Goal: Task Accomplishment & Management: Use online tool/utility

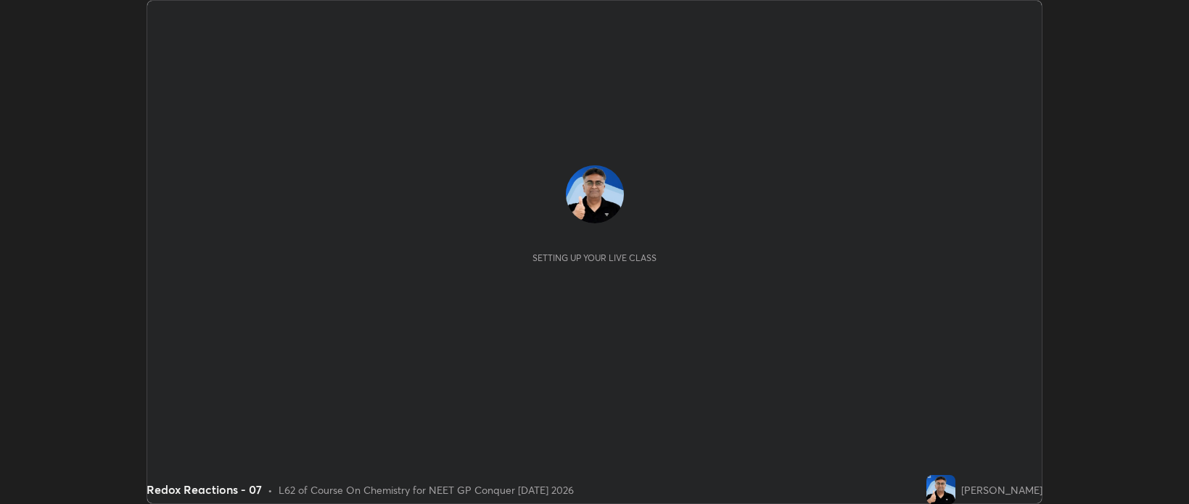
scroll to position [504, 1188]
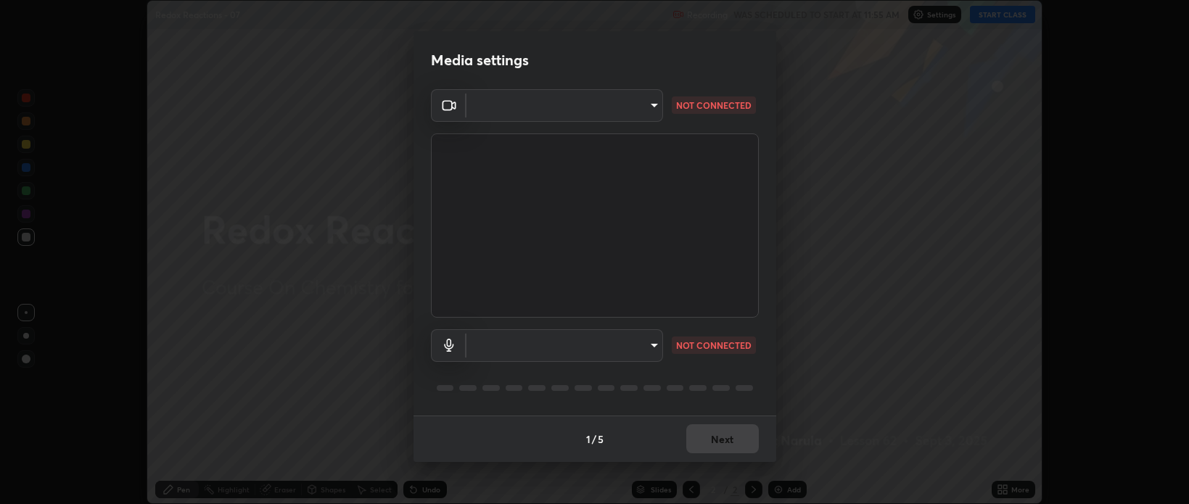
type input "bcb9d7dafccbd8d00e6ada9b6dd7e52ba20ca67bbbba0d0563dd421ab33f40a5"
type input "default"
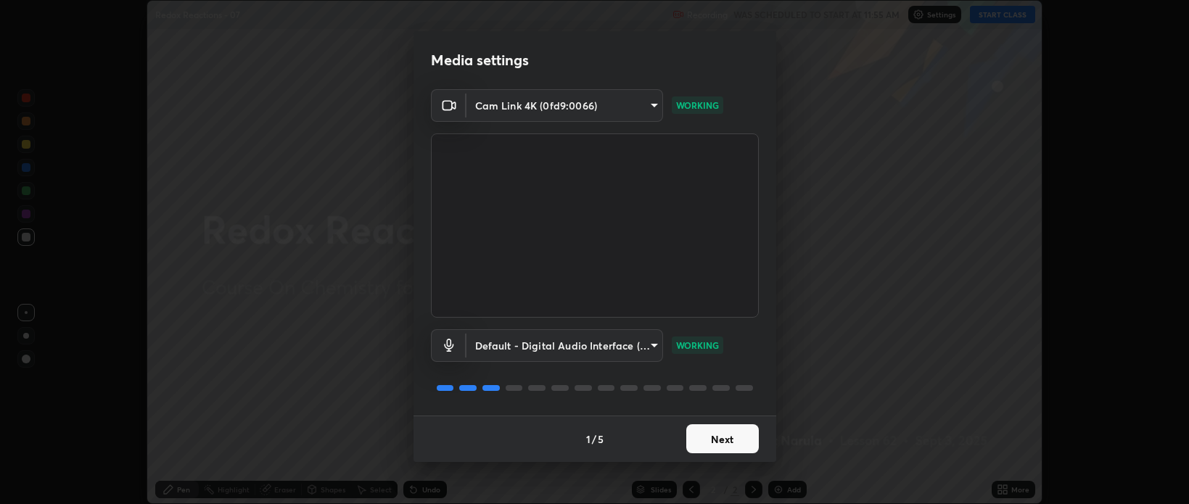
click at [722, 439] on button "Next" at bounding box center [722, 438] width 73 height 29
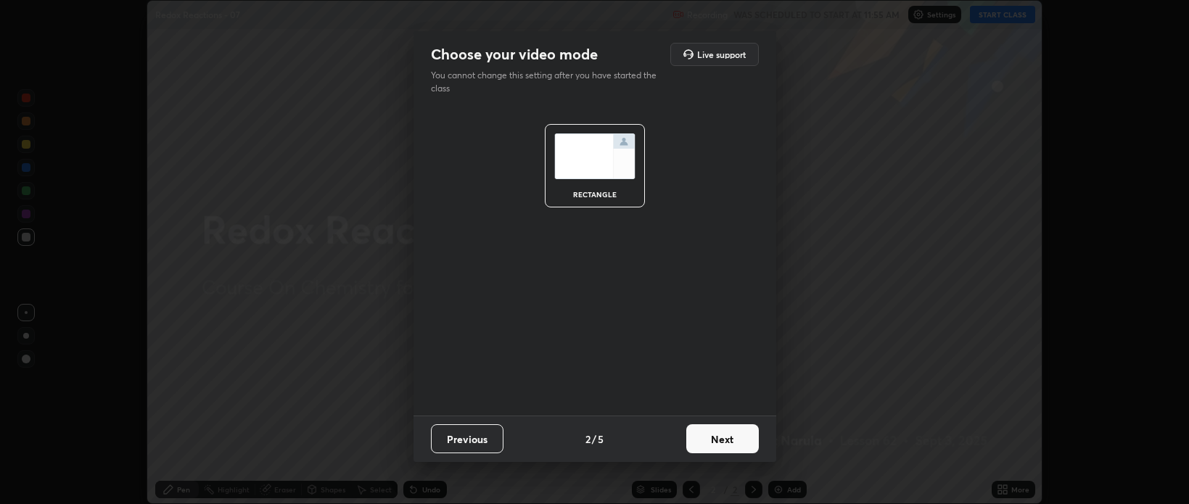
click at [724, 438] on button "Next" at bounding box center [722, 438] width 73 height 29
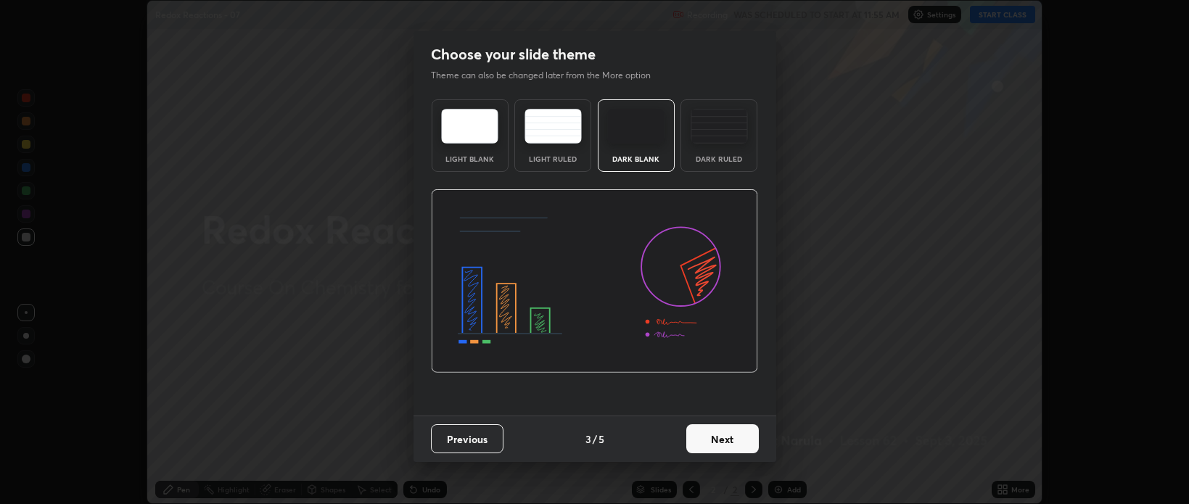
click at [725, 441] on button "Next" at bounding box center [722, 438] width 73 height 29
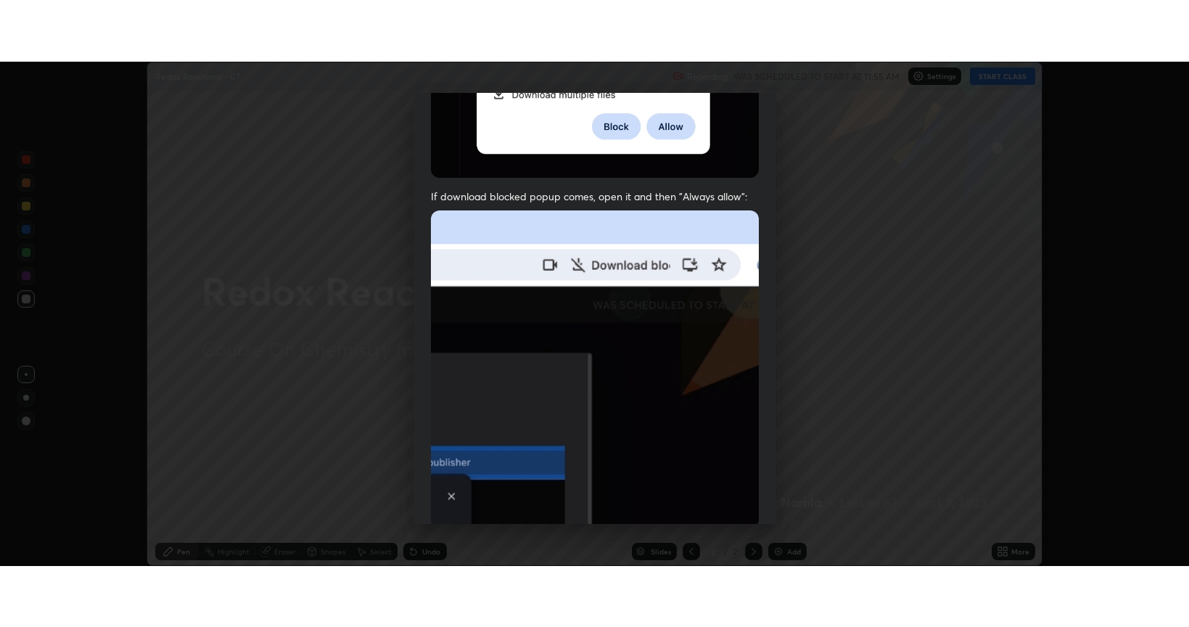
scroll to position [294, 0]
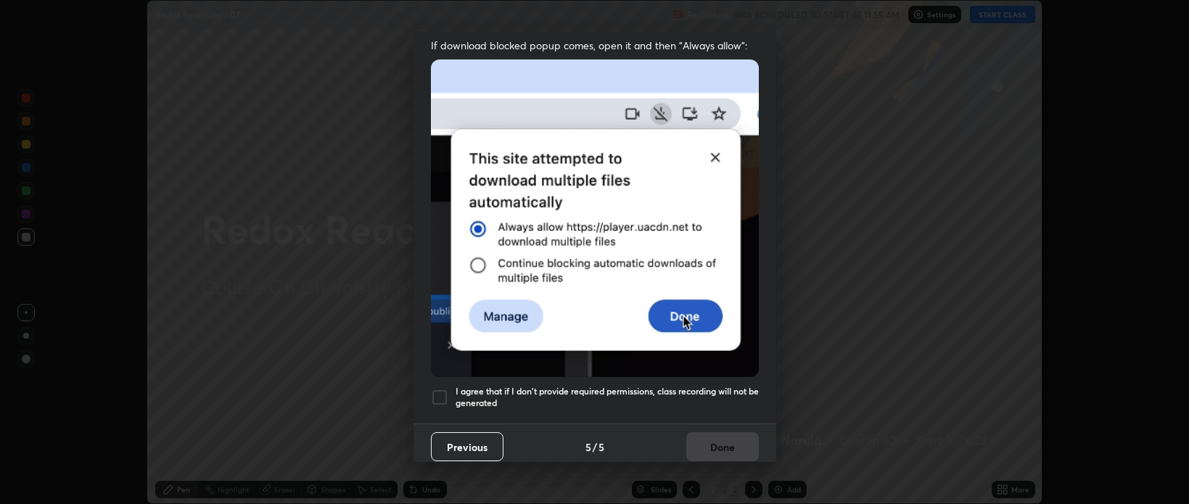
click at [498, 394] on h5 "I agree that if I don't provide required permissions, class recording will not …" at bounding box center [606, 397] width 303 height 22
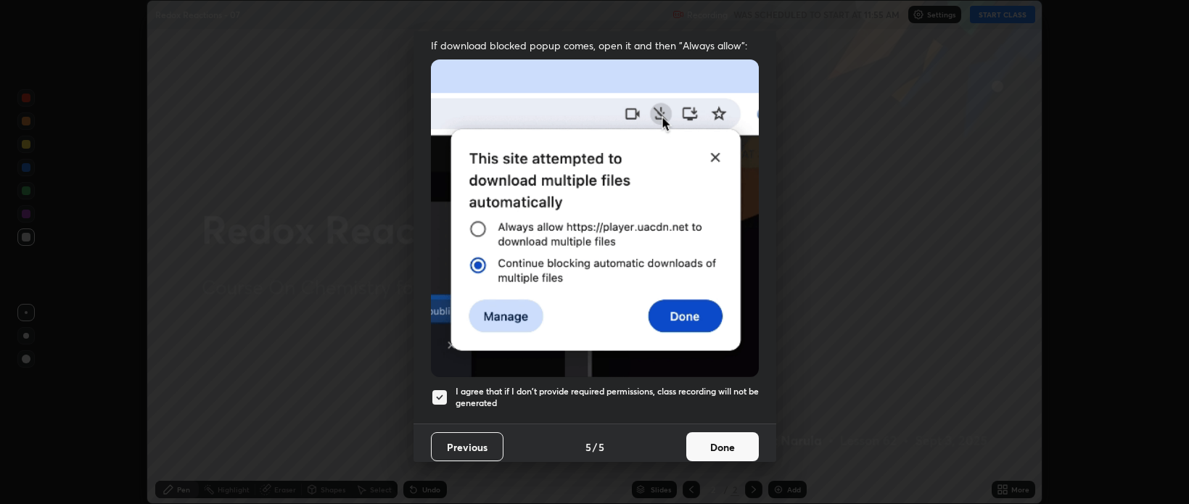
click at [711, 442] on button "Done" at bounding box center [722, 446] width 73 height 29
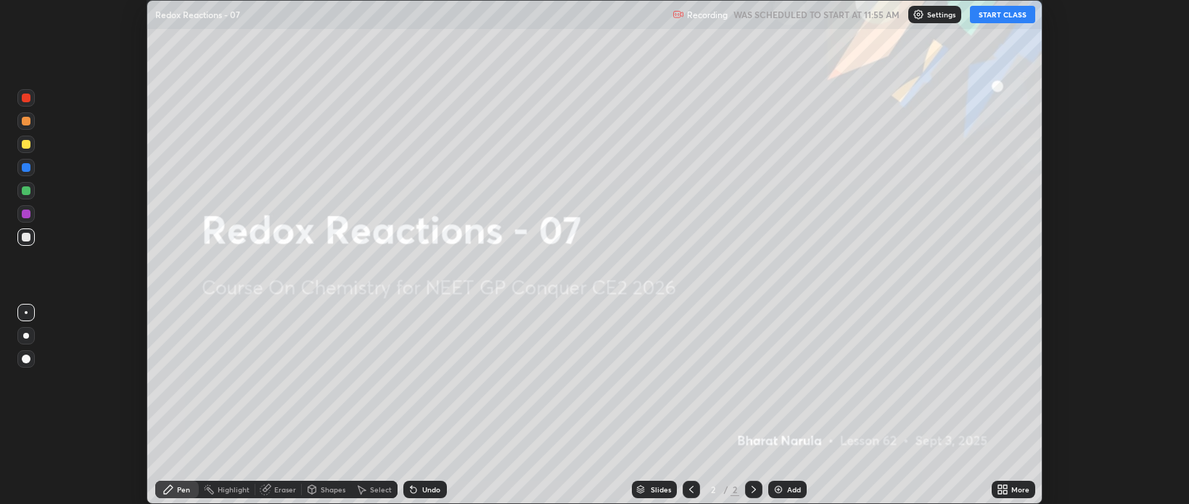
click at [989, 17] on button "START CLASS" at bounding box center [1002, 14] width 65 height 17
click at [784, 487] on div "Add" at bounding box center [787, 489] width 38 height 17
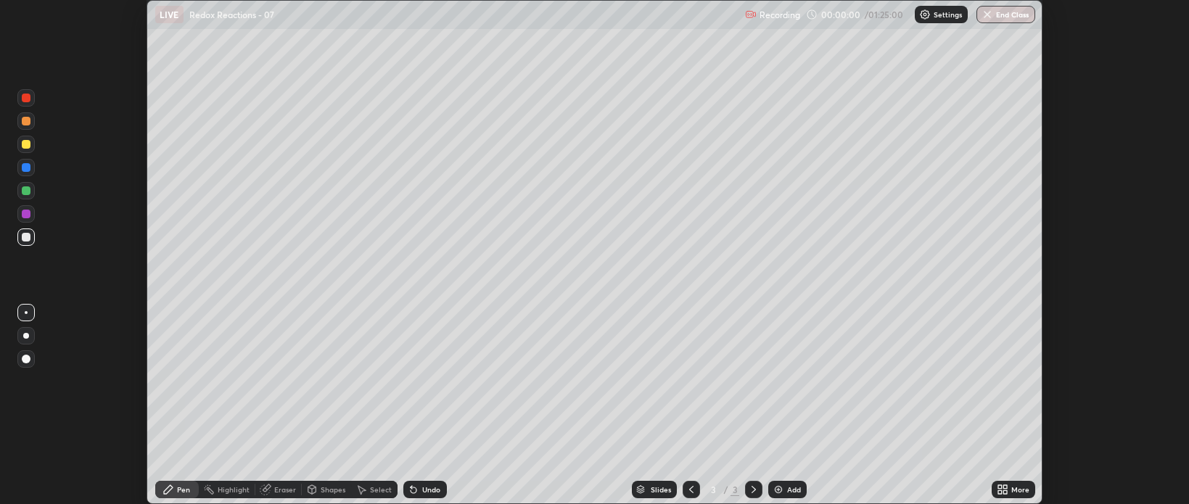
click at [1004, 489] on icon at bounding box center [1002, 490] width 12 height 12
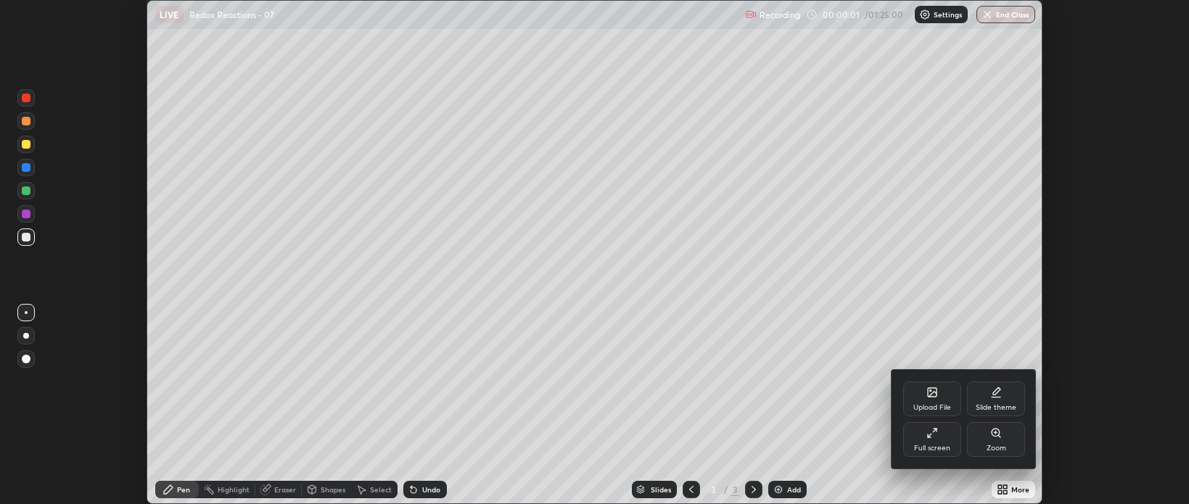
click at [929, 442] on div "Full screen" at bounding box center [932, 439] width 58 height 35
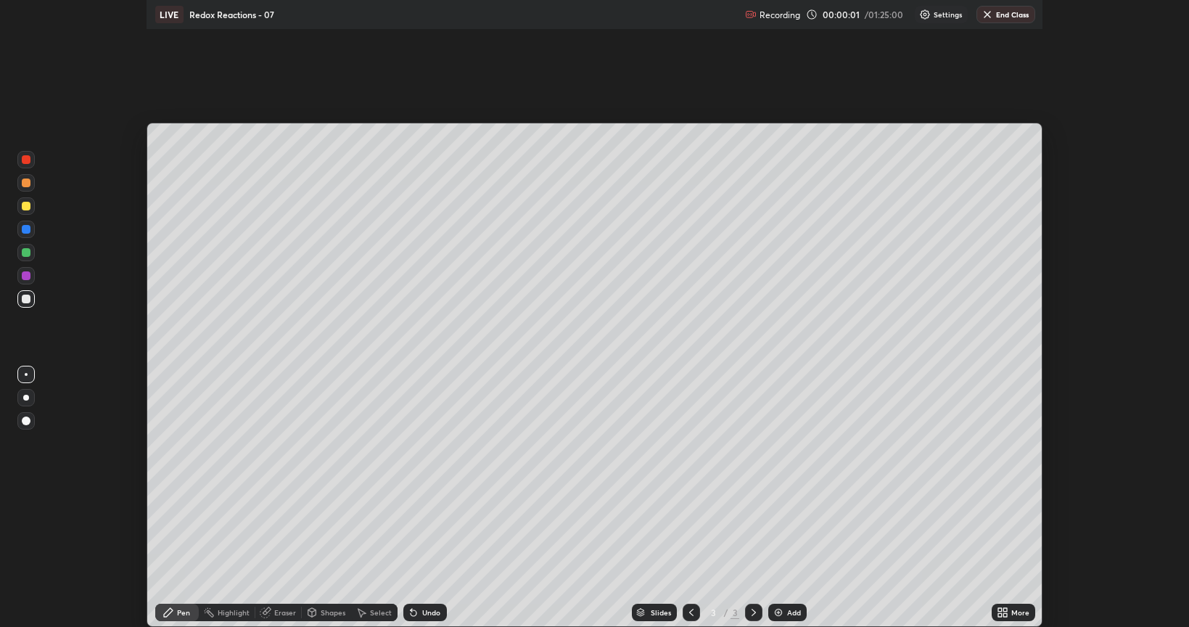
scroll to position [627, 1189]
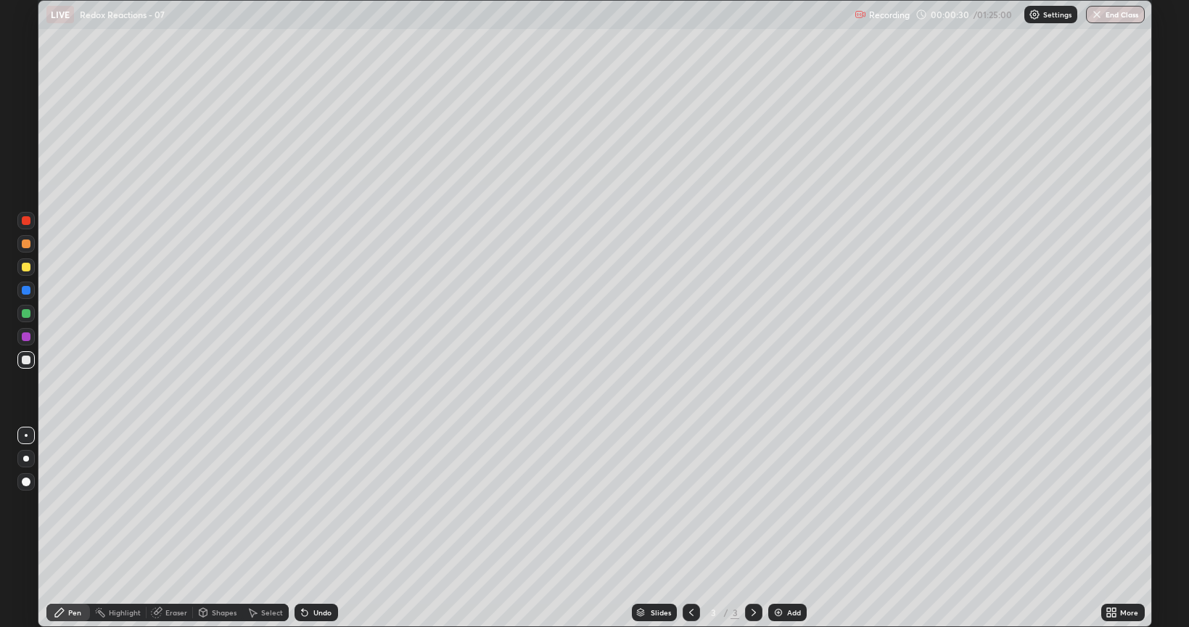
click at [26, 458] on div at bounding box center [26, 458] width 6 height 6
click at [775, 503] on img at bounding box center [778, 612] width 12 height 12
click at [770, 503] on div "Add" at bounding box center [787, 611] width 38 height 17
click at [690, 503] on icon at bounding box center [691, 612] width 12 height 12
click at [752, 503] on icon at bounding box center [754, 612] width 12 height 12
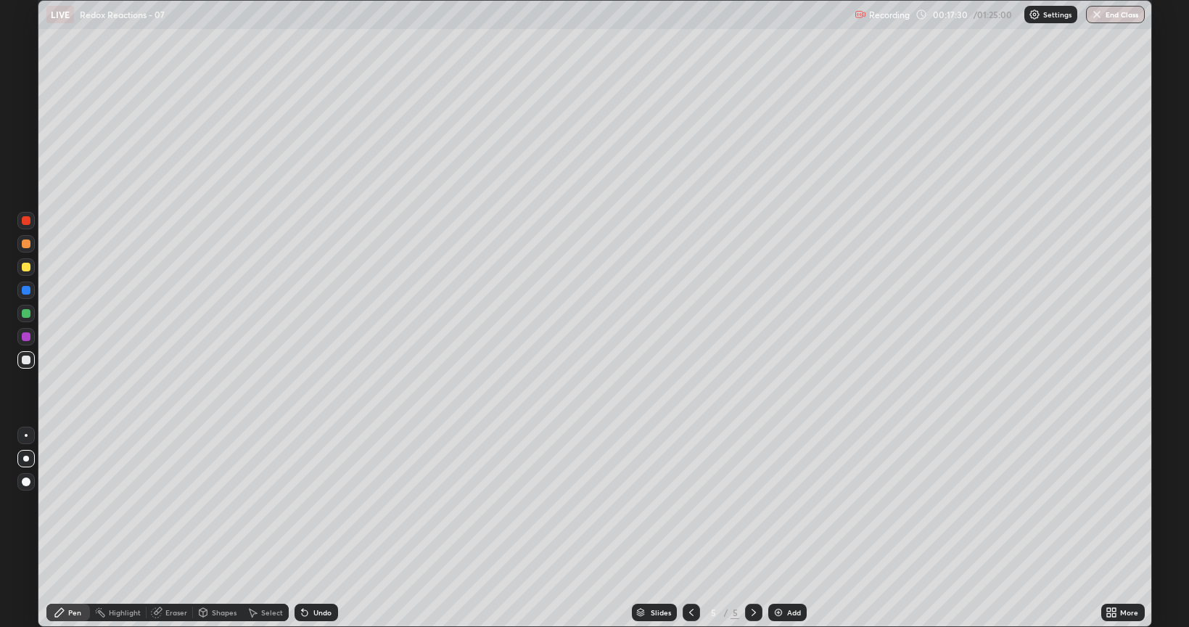
click at [208, 503] on div "Shapes" at bounding box center [217, 611] width 49 height 17
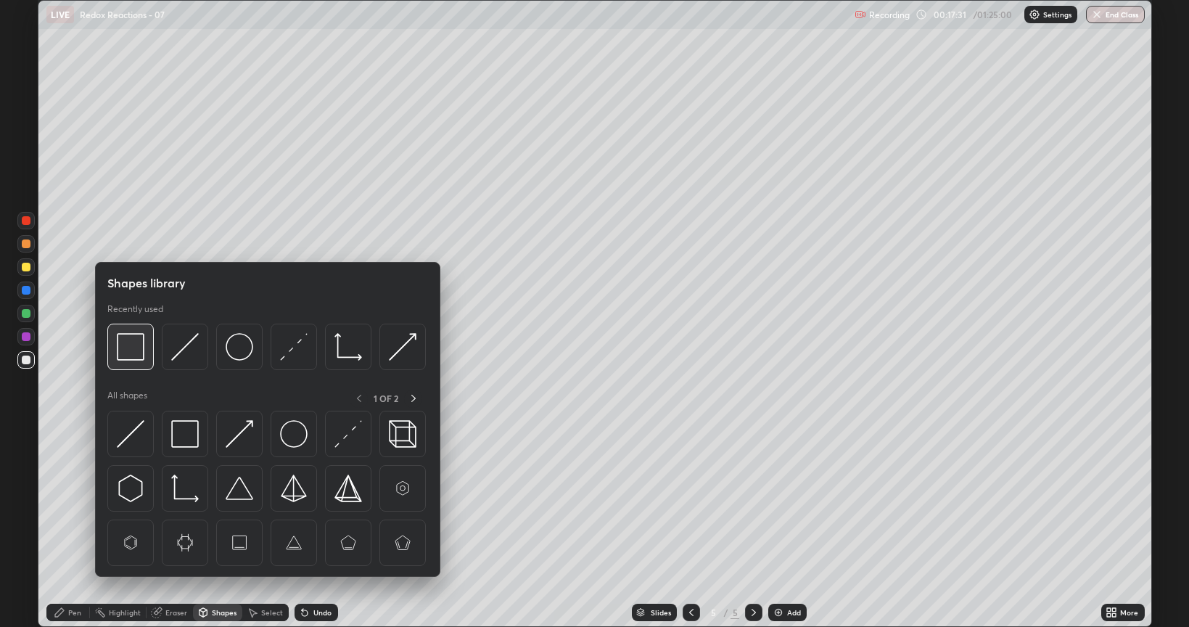
click at [134, 360] on div at bounding box center [130, 346] width 46 height 46
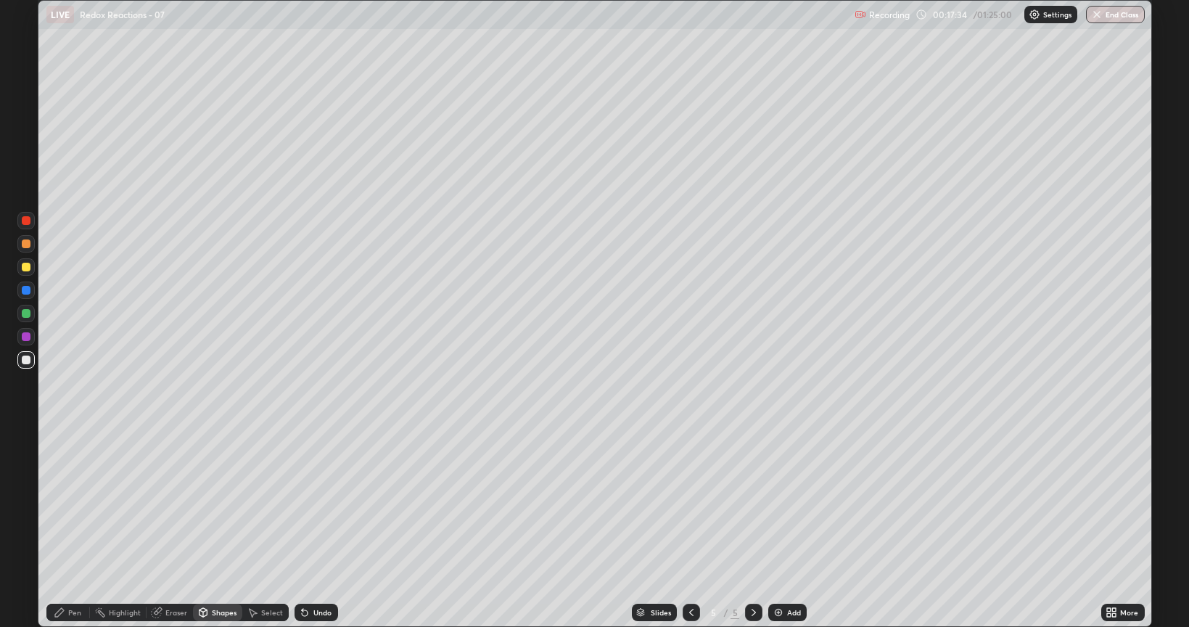
click at [62, 503] on icon at bounding box center [60, 612] width 12 height 12
click at [928, 503] on div "Slides 5 / 5 Add" at bounding box center [719, 612] width 763 height 29
click at [782, 503] on img at bounding box center [778, 612] width 12 height 12
click at [304, 503] on icon at bounding box center [305, 613] width 6 height 6
click at [306, 503] on icon at bounding box center [305, 612] width 12 height 12
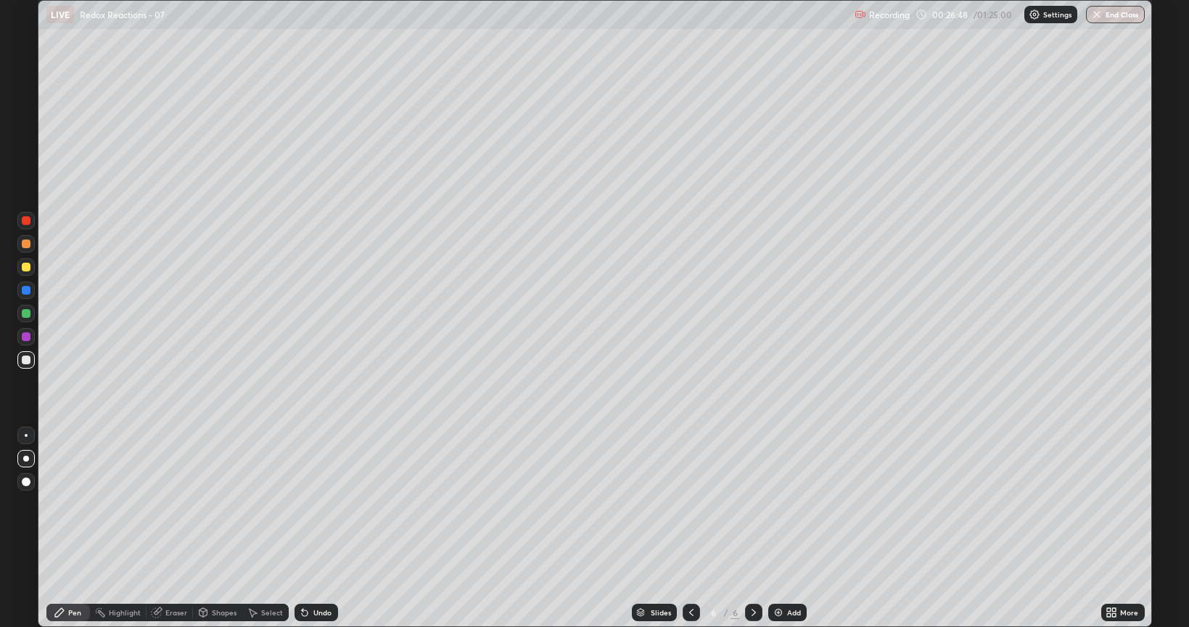
click at [780, 503] on img at bounding box center [778, 612] width 12 height 12
click at [690, 503] on icon at bounding box center [691, 612] width 12 height 12
click at [750, 503] on icon at bounding box center [754, 612] width 12 height 12
click at [23, 268] on div at bounding box center [26, 267] width 9 height 9
click at [26, 313] on div at bounding box center [26, 313] width 9 height 9
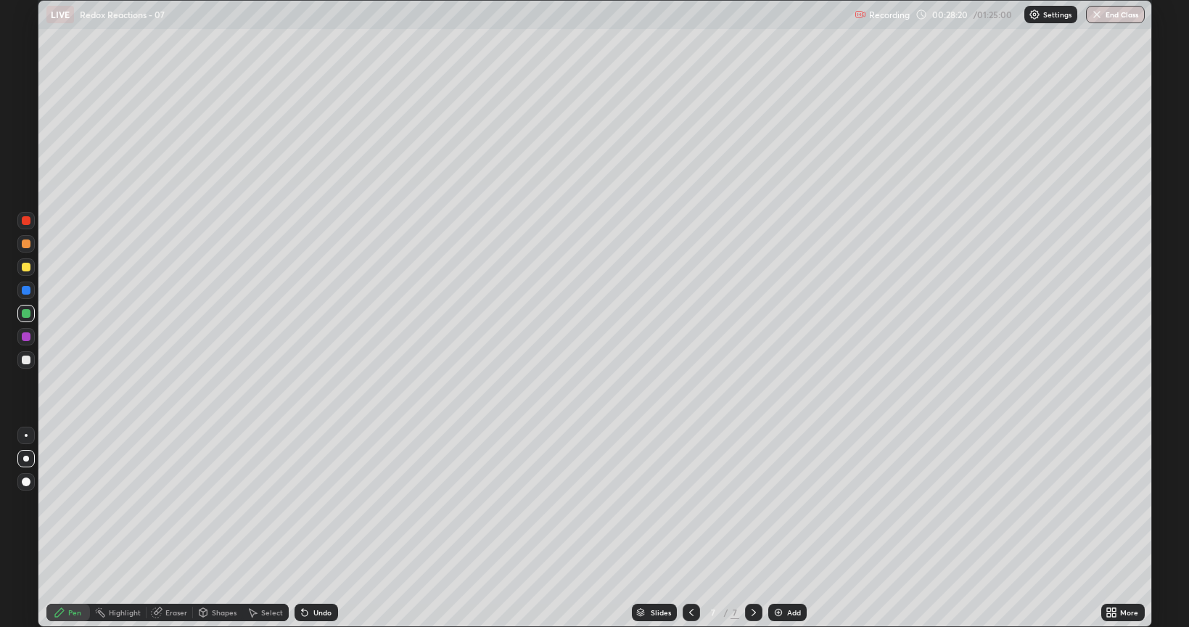
click at [24, 265] on div at bounding box center [26, 267] width 9 height 9
click at [26, 360] on div at bounding box center [26, 359] width 9 height 9
click at [303, 503] on icon at bounding box center [305, 613] width 6 height 6
click at [307, 503] on icon at bounding box center [305, 612] width 12 height 12
click at [303, 503] on icon at bounding box center [305, 613] width 6 height 6
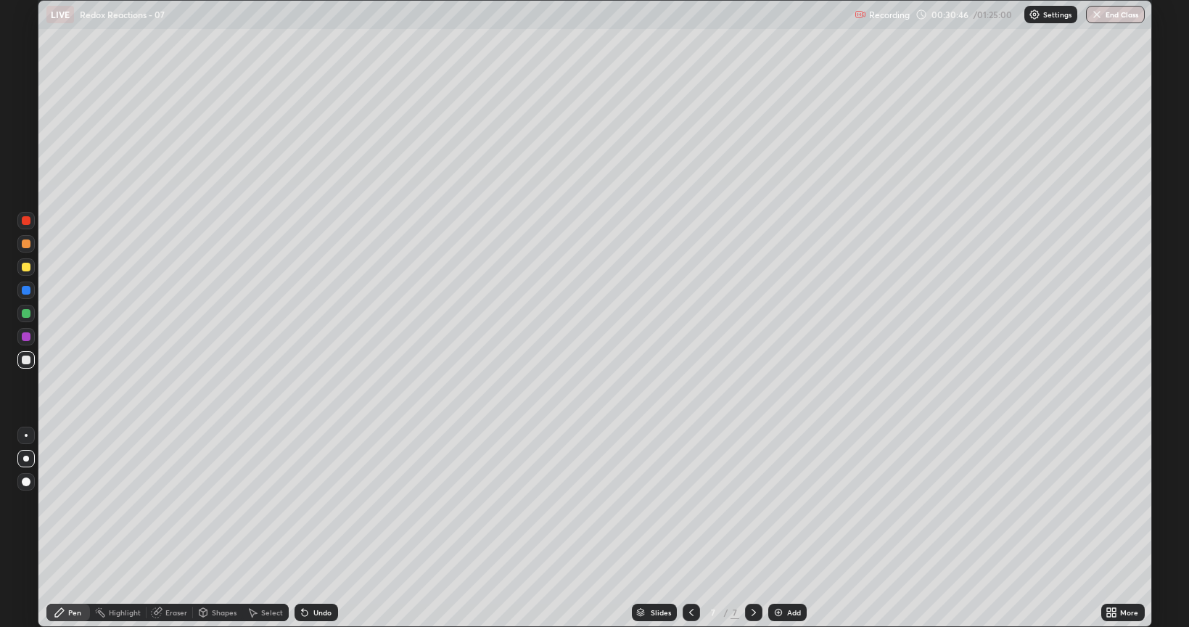
click at [302, 503] on icon at bounding box center [305, 613] width 6 height 6
click at [303, 503] on icon at bounding box center [305, 613] width 6 height 6
click at [307, 503] on div "Undo" at bounding box center [316, 611] width 44 height 17
click at [780, 503] on img at bounding box center [778, 612] width 12 height 12
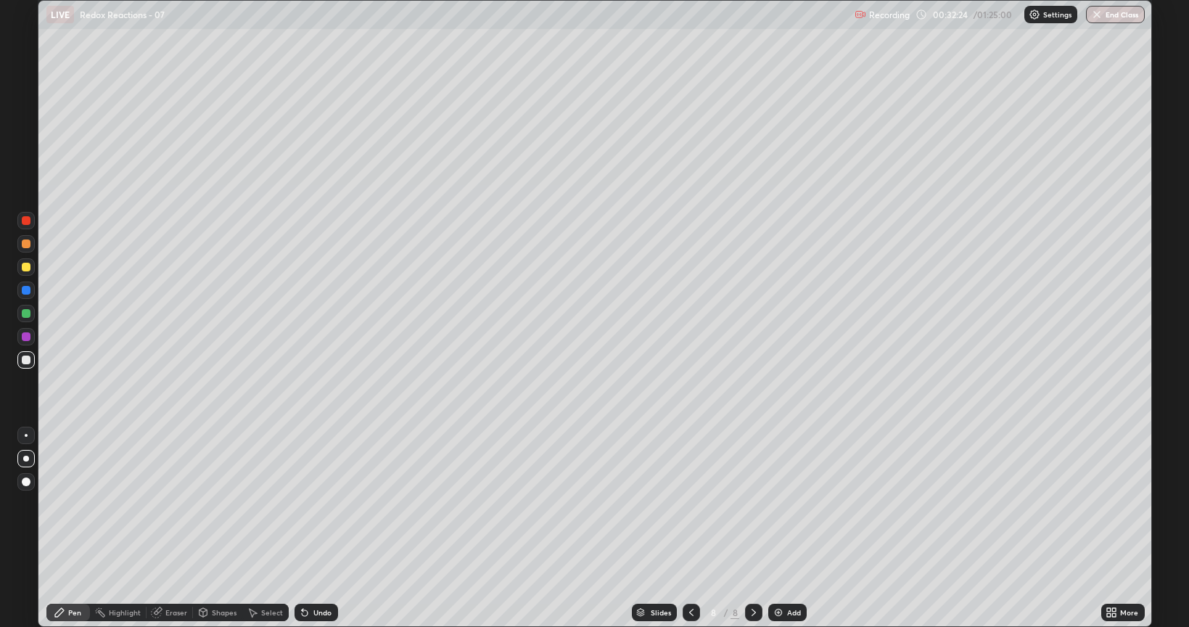
click at [208, 503] on div "Shapes" at bounding box center [217, 611] width 49 height 17
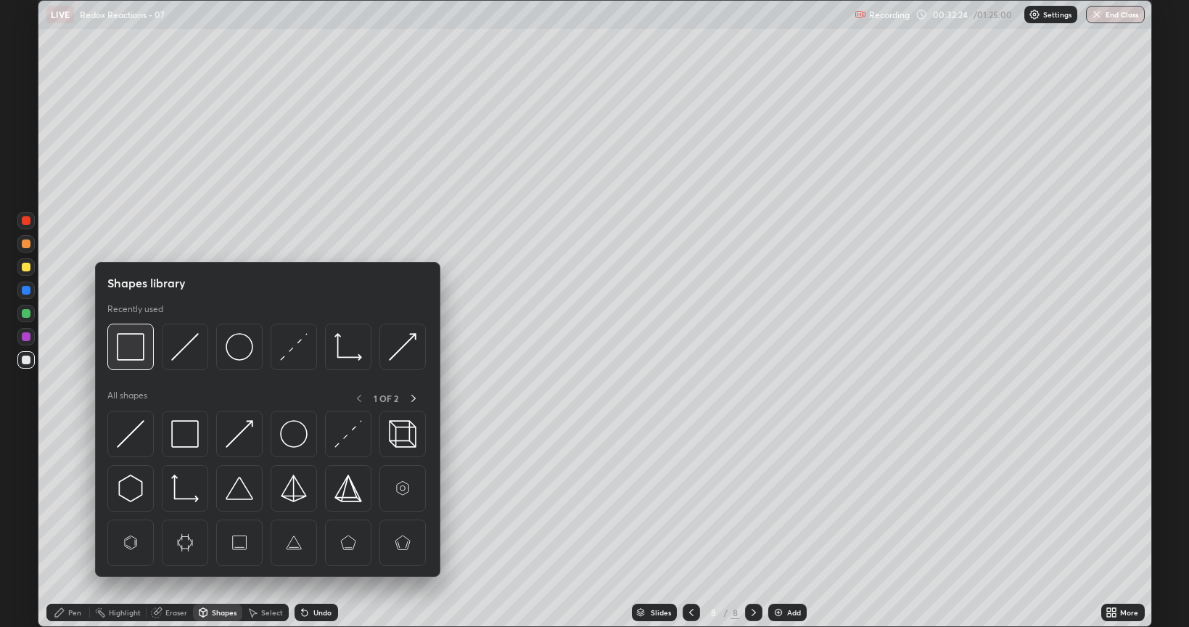
click at [138, 357] on img at bounding box center [131, 347] width 28 height 28
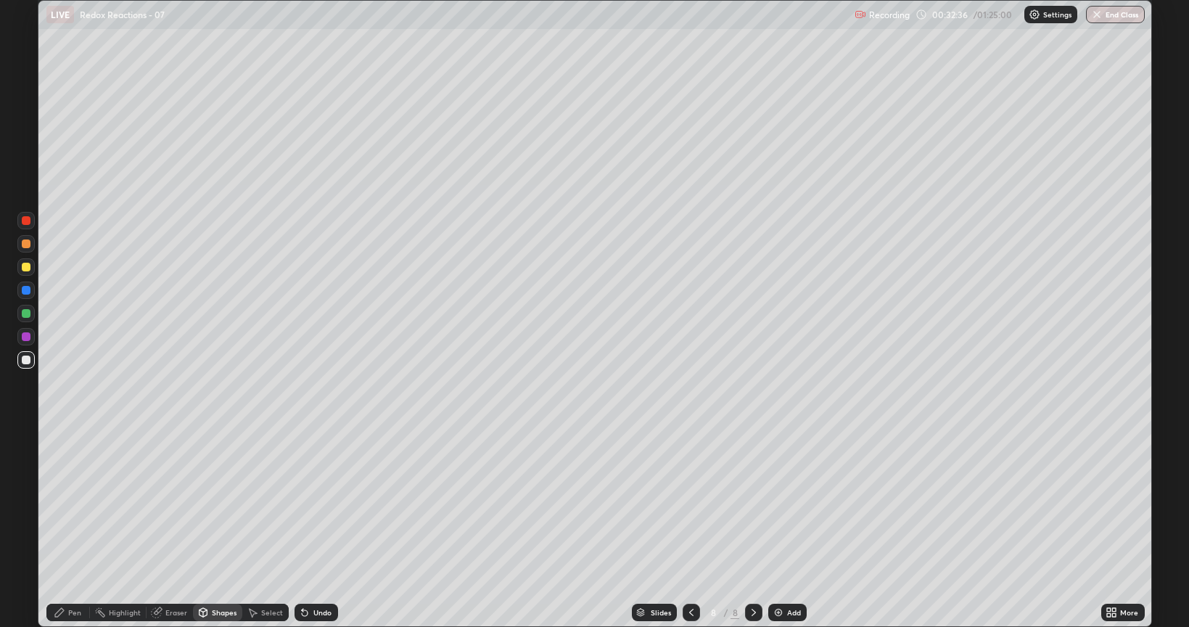
click at [690, 503] on icon at bounding box center [691, 612] width 12 height 12
click at [690, 503] on icon at bounding box center [691, 611] width 4 height 7
click at [689, 503] on icon at bounding box center [691, 611] width 4 height 7
click at [687, 503] on icon at bounding box center [691, 612] width 12 height 12
click at [752, 503] on icon at bounding box center [754, 612] width 12 height 12
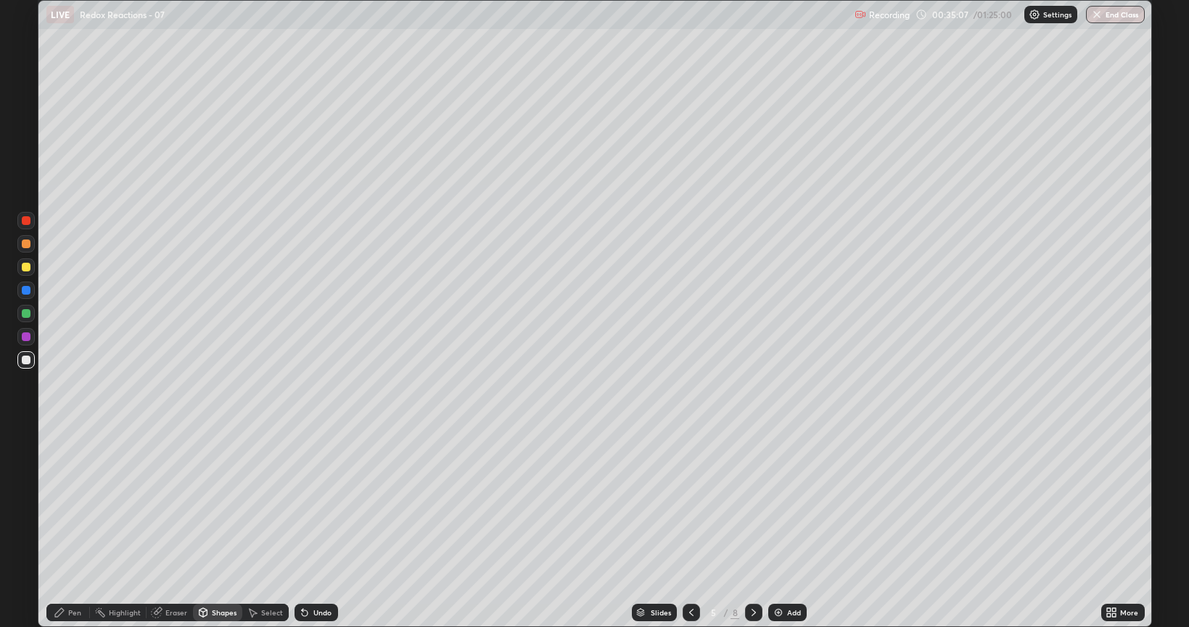
click at [752, 503] on icon at bounding box center [754, 612] width 12 height 12
click at [751, 503] on icon at bounding box center [754, 612] width 12 height 12
click at [174, 503] on div "Eraser" at bounding box center [176, 611] width 22 height 7
click at [68, 503] on div "Pen" at bounding box center [74, 611] width 13 height 7
click at [167, 503] on div "Eraser" at bounding box center [176, 611] width 22 height 7
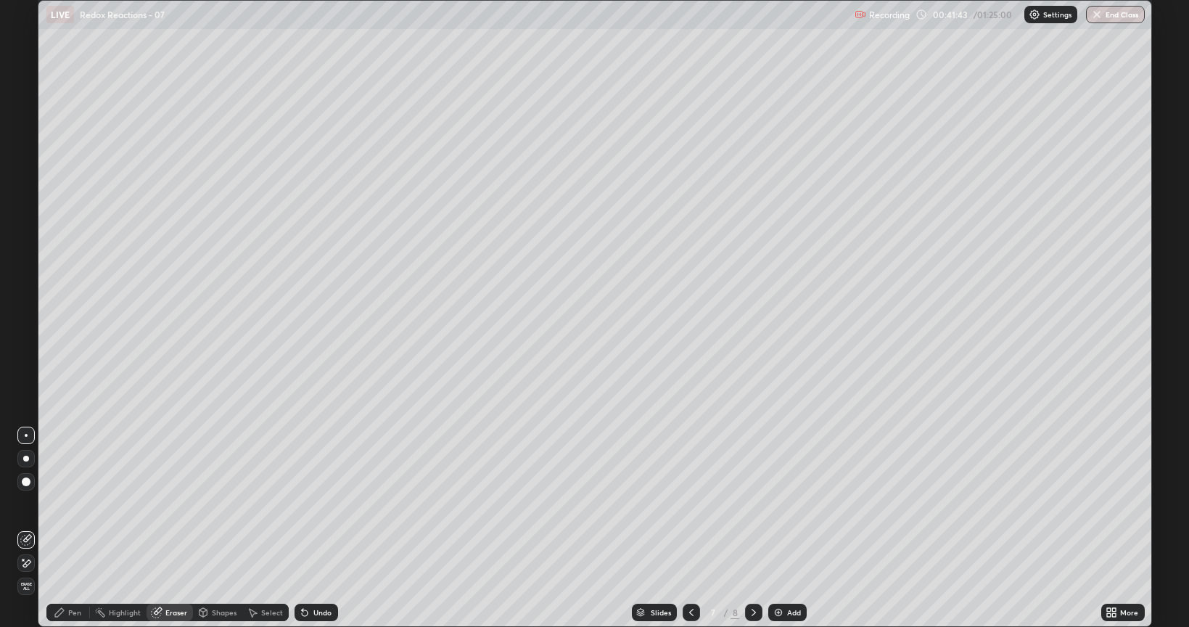
click at [752, 503] on icon at bounding box center [754, 612] width 12 height 12
click at [777, 503] on img at bounding box center [778, 612] width 12 height 12
click at [25, 457] on div at bounding box center [26, 458] width 6 height 6
click at [58, 503] on icon at bounding box center [59, 612] width 9 height 9
click at [167, 503] on div "Eraser" at bounding box center [176, 611] width 22 height 7
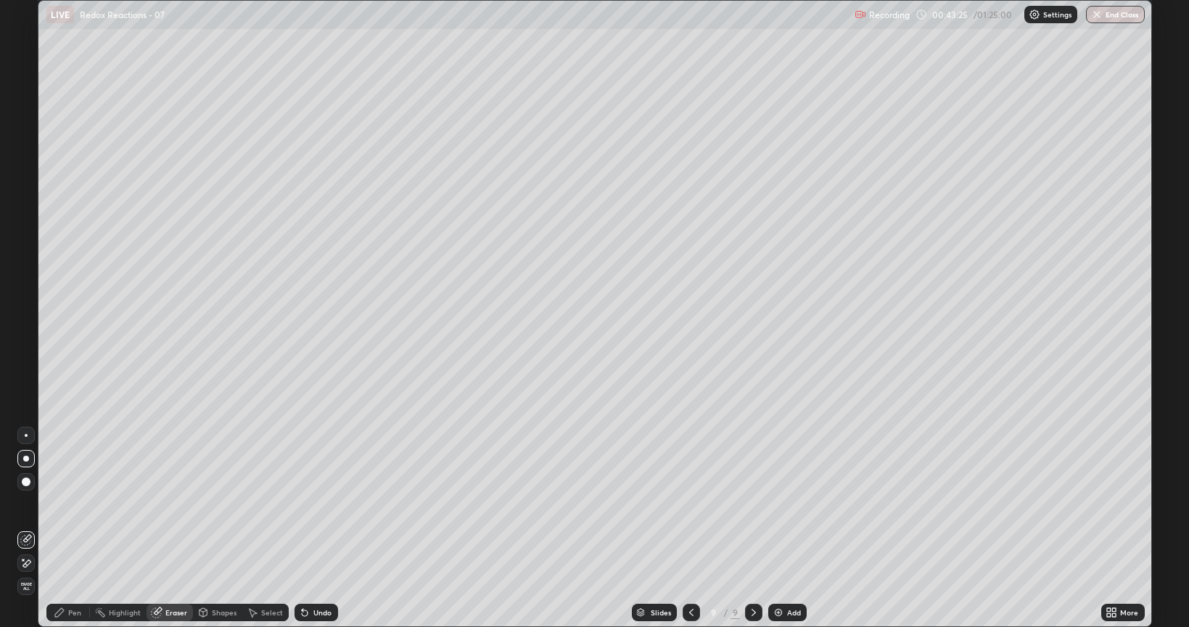
click at [62, 503] on icon at bounding box center [60, 612] width 12 height 12
click at [22, 270] on div at bounding box center [25, 266] width 17 height 17
click at [313, 503] on div "Undo" at bounding box center [322, 611] width 18 height 7
click at [316, 503] on div "Undo" at bounding box center [322, 611] width 18 height 7
click at [318, 503] on div "Undo" at bounding box center [322, 611] width 18 height 7
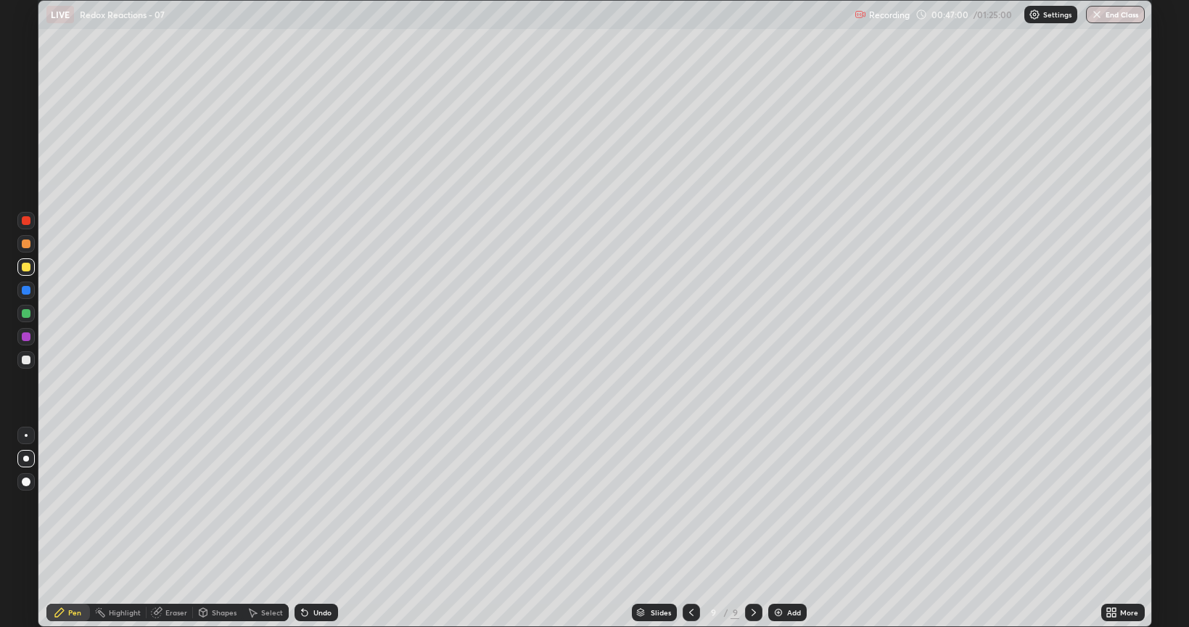
click at [28, 314] on div at bounding box center [26, 313] width 9 height 9
click at [777, 503] on img at bounding box center [778, 612] width 12 height 12
click at [25, 361] on div at bounding box center [26, 359] width 9 height 9
click at [313, 503] on div "Undo" at bounding box center [316, 611] width 44 height 17
click at [315, 503] on div "Undo" at bounding box center [316, 611] width 44 height 17
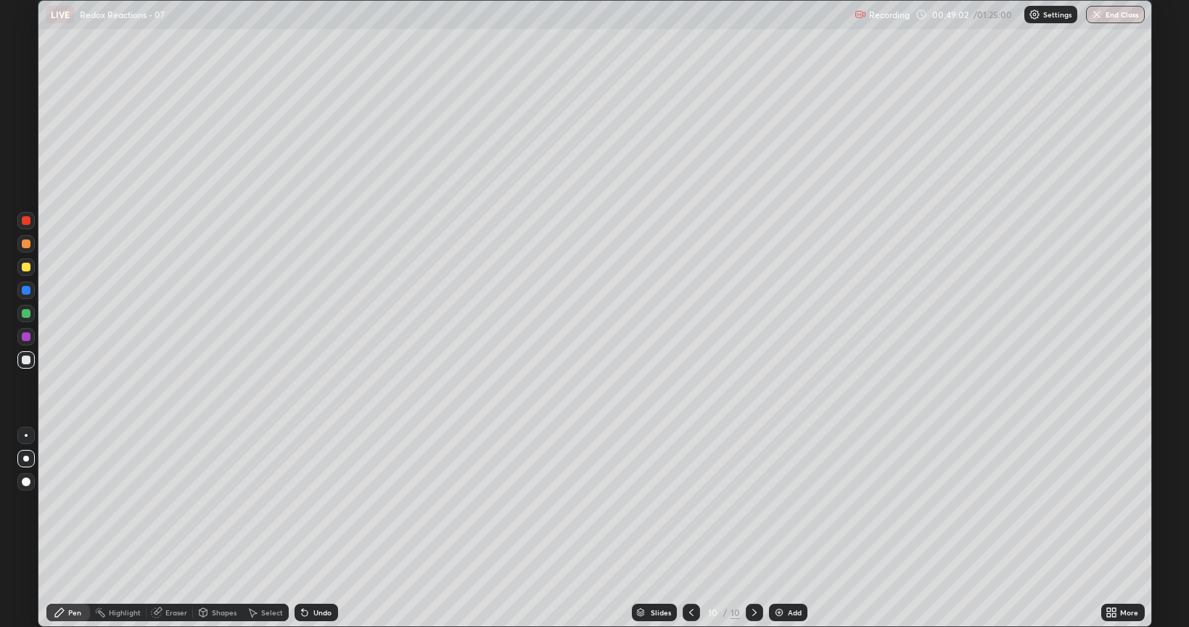
click at [313, 503] on div "Undo" at bounding box center [322, 611] width 18 height 7
click at [154, 503] on icon at bounding box center [155, 612] width 9 height 9
click at [65, 503] on div "Pen" at bounding box center [68, 611] width 44 height 17
click at [25, 315] on div at bounding box center [26, 313] width 9 height 9
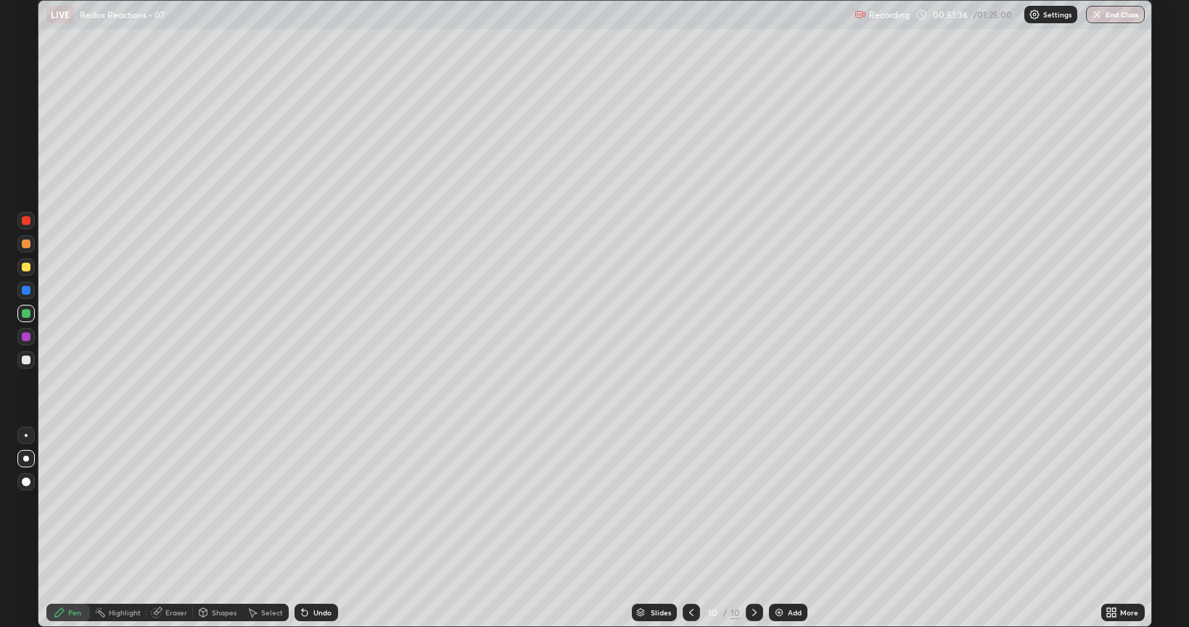
click at [25, 360] on div at bounding box center [26, 359] width 9 height 9
click at [28, 316] on div at bounding box center [26, 313] width 9 height 9
click at [780, 503] on img at bounding box center [779, 612] width 12 height 12
click at [25, 360] on div at bounding box center [26, 359] width 9 height 9
click at [317, 503] on div "Undo" at bounding box center [322, 611] width 18 height 7
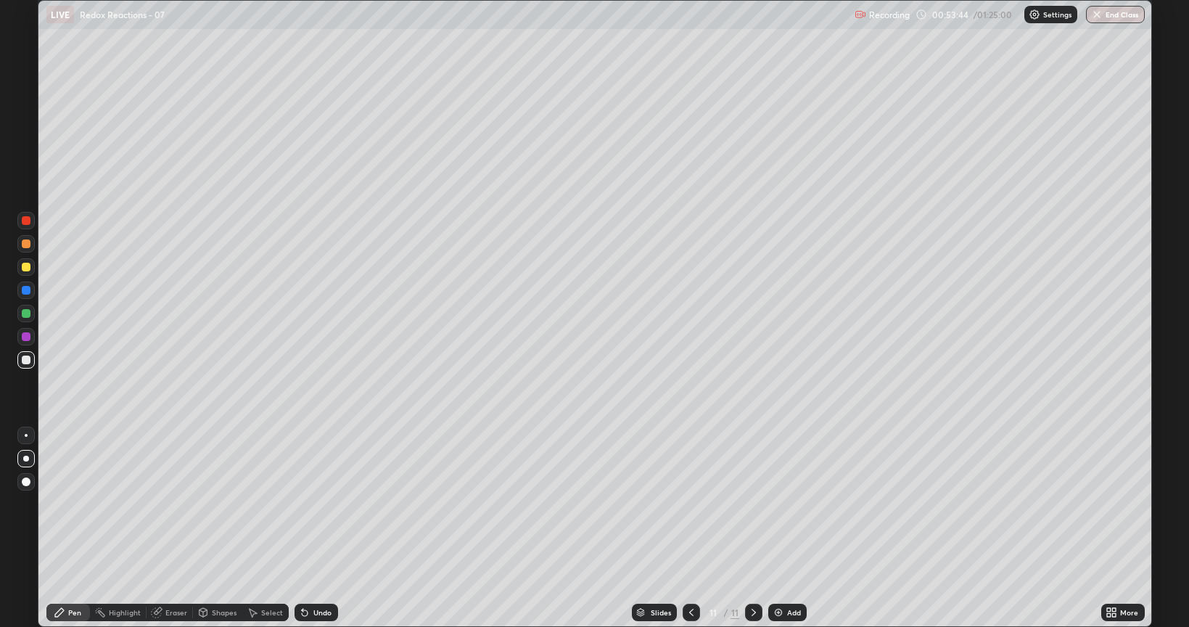
click at [316, 503] on div "Undo" at bounding box center [322, 611] width 18 height 7
click at [317, 503] on div "Undo" at bounding box center [322, 611] width 18 height 7
click at [318, 503] on div "Undo" at bounding box center [322, 611] width 18 height 7
click at [317, 503] on div "Undo" at bounding box center [322, 611] width 18 height 7
click at [318, 503] on div "Undo" at bounding box center [322, 611] width 18 height 7
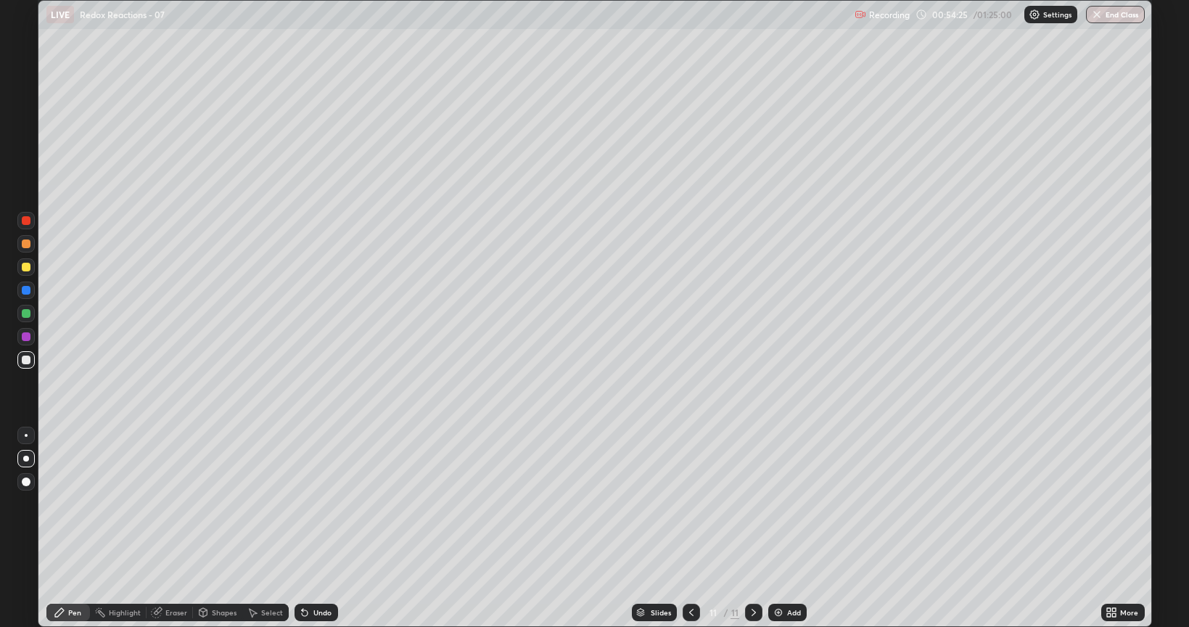
click at [27, 270] on div at bounding box center [26, 267] width 9 height 9
click at [685, 503] on icon at bounding box center [691, 612] width 12 height 12
click at [752, 503] on icon at bounding box center [754, 612] width 12 height 12
click at [0, 265] on div "Setting up your live class" at bounding box center [594, 313] width 1189 height 627
click at [303, 503] on div "Undo" at bounding box center [316, 611] width 44 height 17
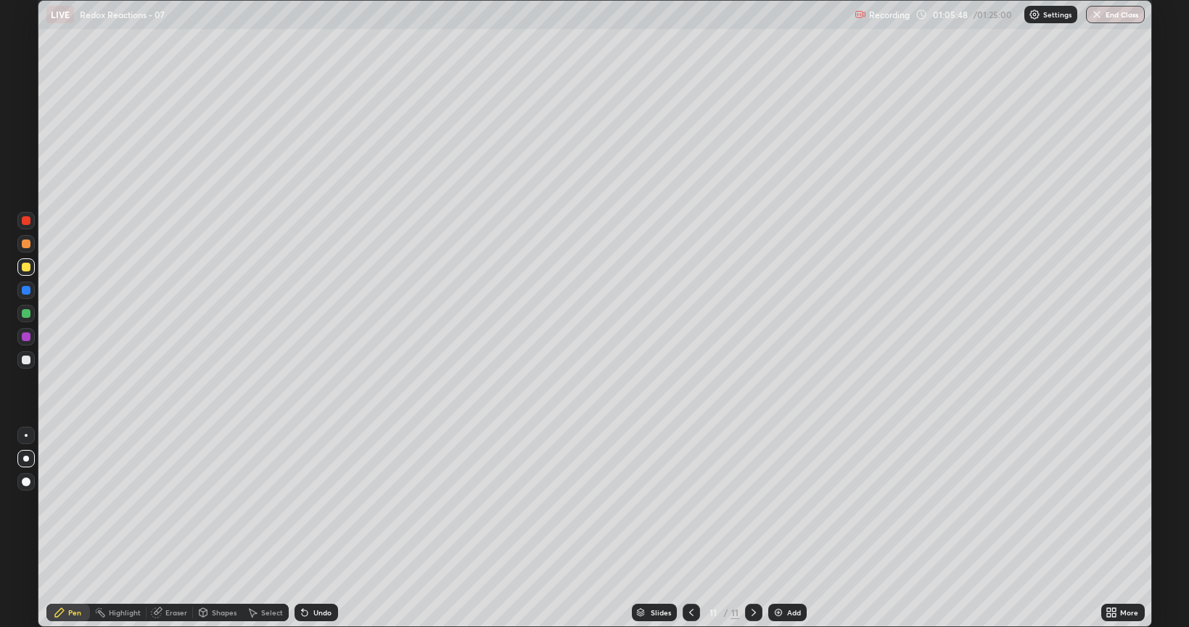
click at [780, 503] on img at bounding box center [778, 612] width 12 height 12
click at [775, 503] on img at bounding box center [778, 612] width 12 height 12
click at [28, 358] on div at bounding box center [26, 359] width 9 height 9
click at [321, 503] on div "Undo" at bounding box center [322, 611] width 18 height 7
click at [778, 503] on img at bounding box center [778, 612] width 12 height 12
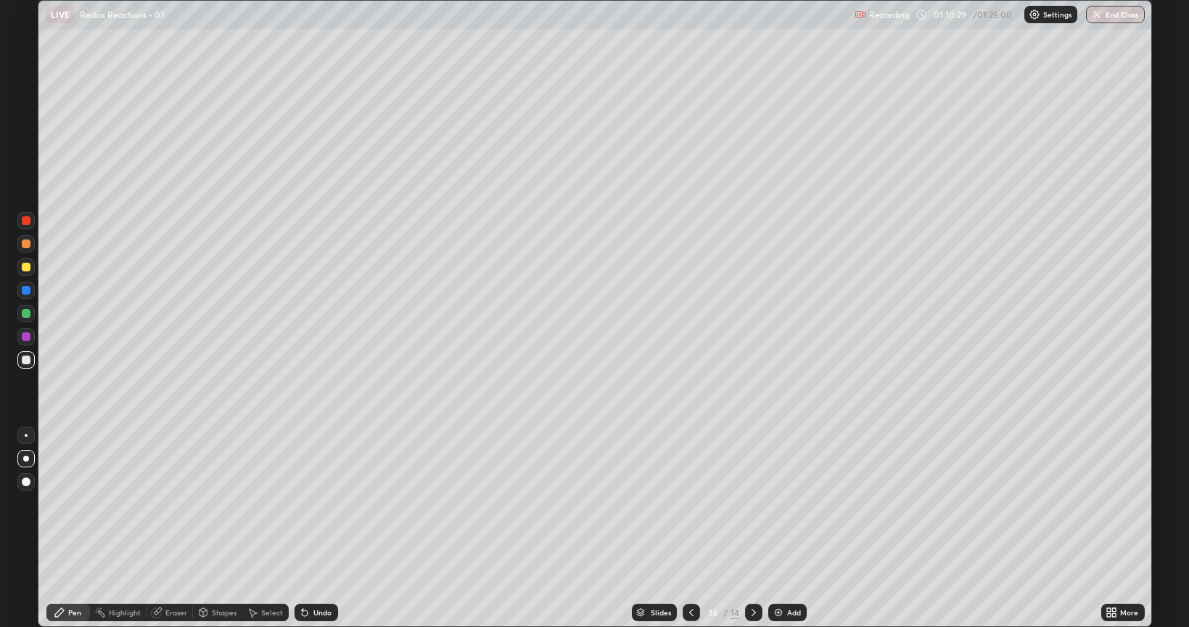
click at [23, 273] on div at bounding box center [25, 266] width 17 height 17
click at [26, 316] on div at bounding box center [26, 313] width 9 height 9
click at [209, 503] on div "Shapes" at bounding box center [217, 611] width 49 height 17
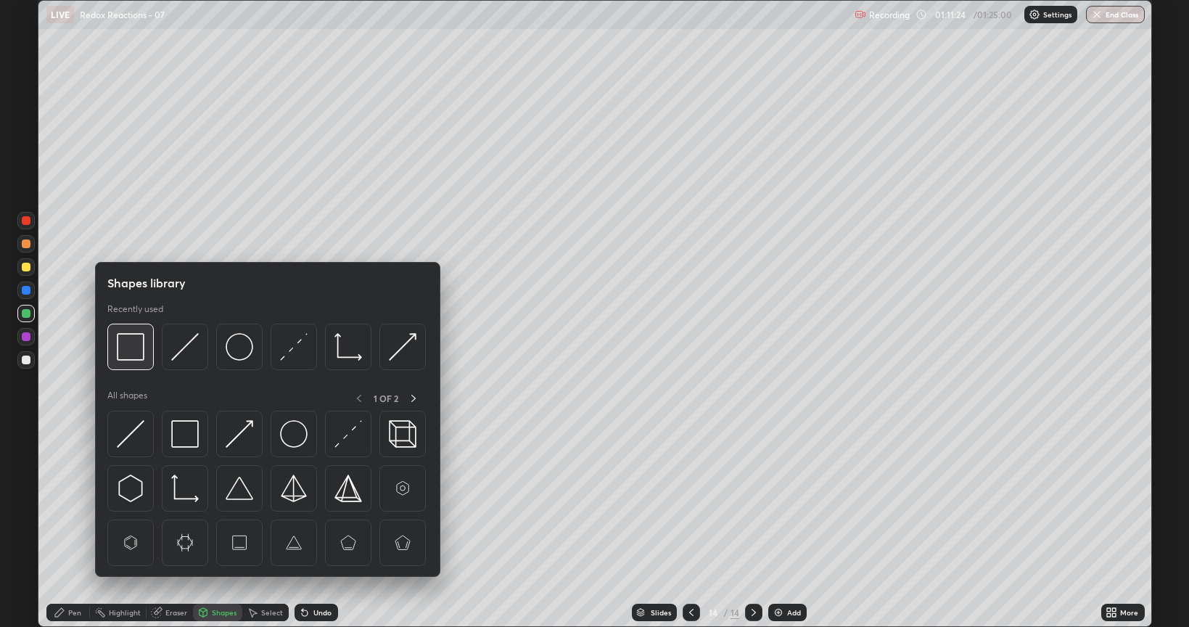
click at [141, 355] on img at bounding box center [131, 347] width 28 height 28
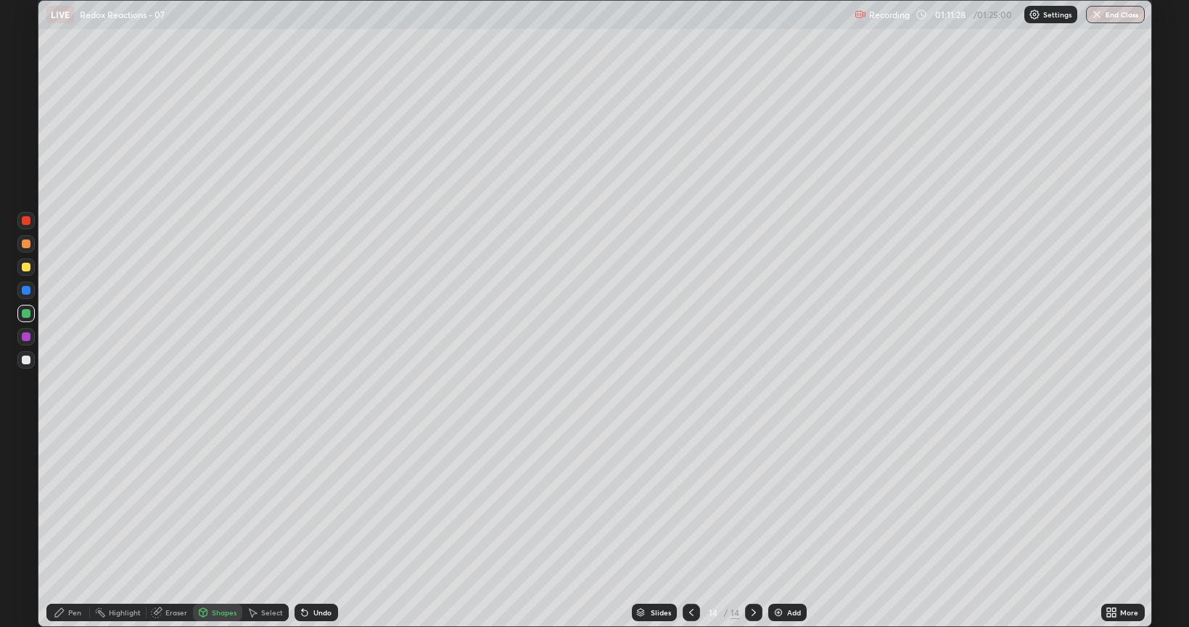
click at [25, 361] on div at bounding box center [26, 359] width 9 height 9
click at [62, 503] on icon at bounding box center [59, 612] width 9 height 9
click at [19, 312] on div at bounding box center [25, 313] width 17 height 17
click at [1096, 17] on img "button" at bounding box center [1097, 15] width 12 height 12
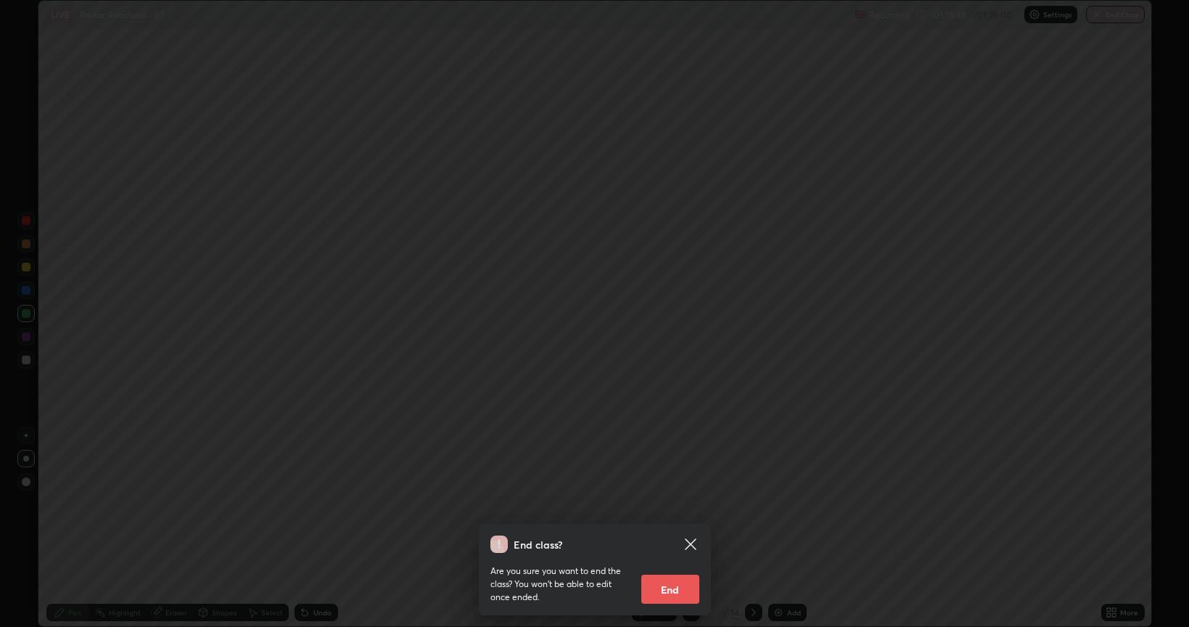
click at [674, 503] on button "End" at bounding box center [670, 588] width 58 height 29
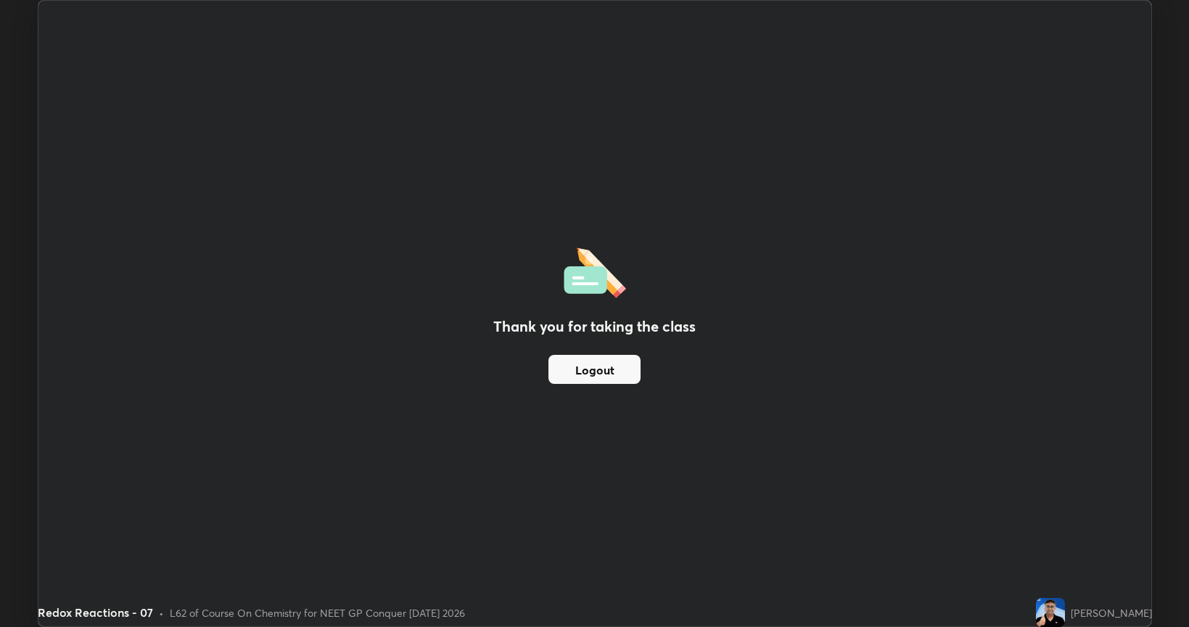
click at [606, 367] on button "Logout" at bounding box center [594, 369] width 92 height 29
click at [598, 368] on button "Logout" at bounding box center [594, 369] width 92 height 29
click at [596, 370] on button "Logout" at bounding box center [594, 369] width 92 height 29
click at [579, 369] on button "Logout" at bounding box center [594, 369] width 92 height 29
